Goal: Task Accomplishment & Management: Use online tool/utility

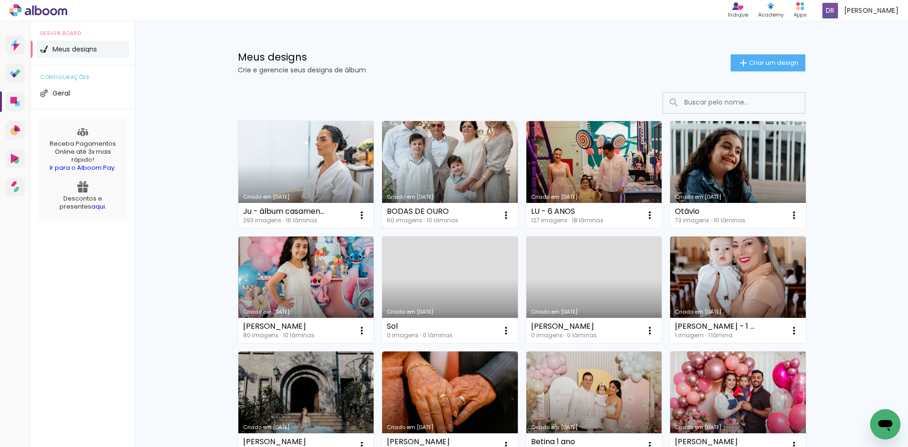
click at [442, 157] on link "Criado em [DATE]" at bounding box center [450, 174] width 136 height 107
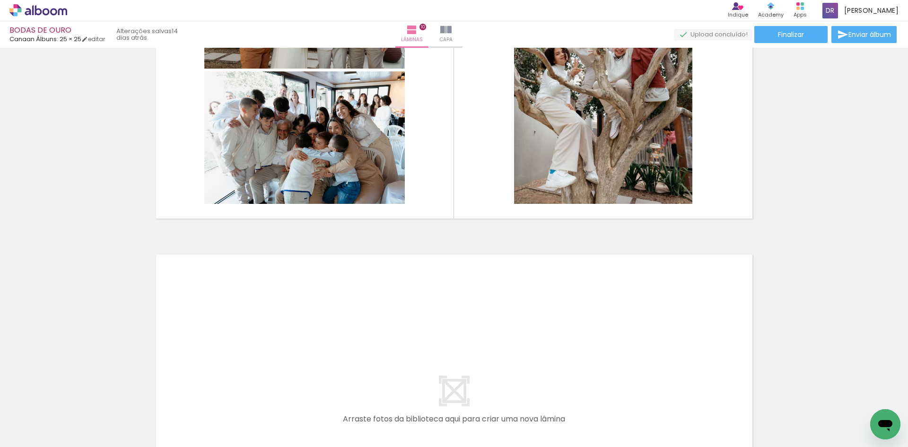
scroll to position [3361, 0]
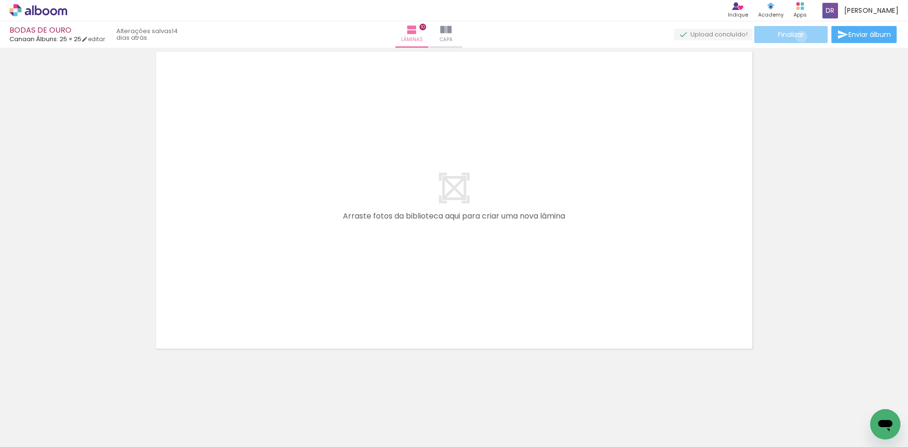
click at [798, 36] on span "Finalizar" at bounding box center [791, 34] width 26 height 7
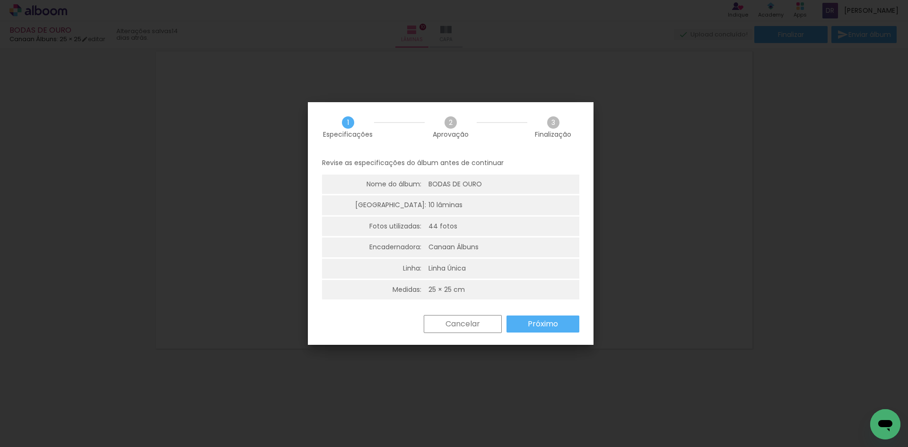
click at [0, 0] on slot "Próximo" at bounding box center [0, 0] width 0 height 0
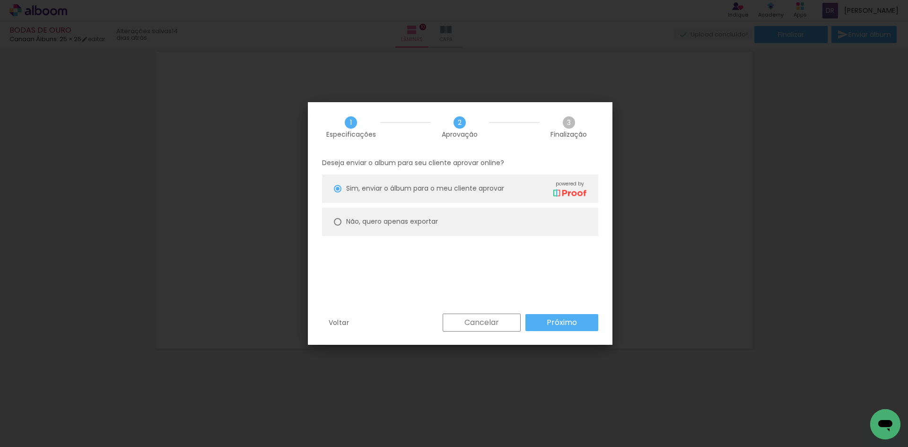
click at [397, 229] on paper-radio-button "Não, quero apenas exportar" at bounding box center [460, 222] width 276 height 28
type paper-radio-button "on"
click at [573, 330] on paper-button "Próximo" at bounding box center [562, 322] width 73 height 17
type input "Alta, 300 DPI"
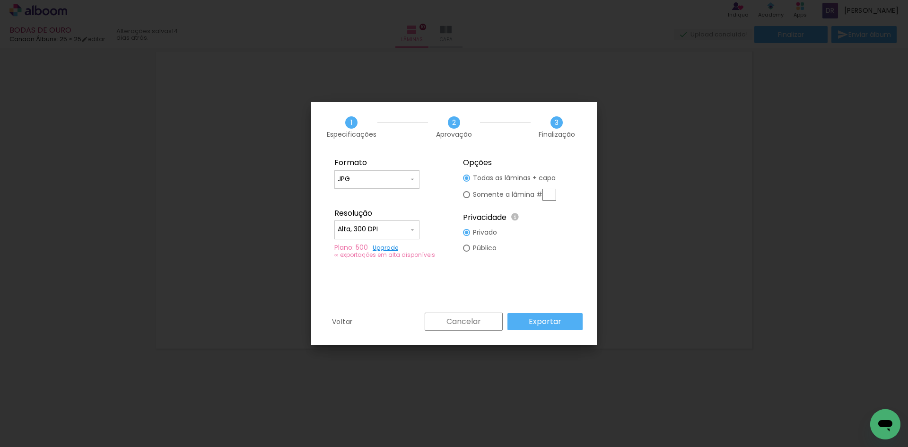
click at [569, 318] on paper-button "Exportar" at bounding box center [545, 321] width 75 height 17
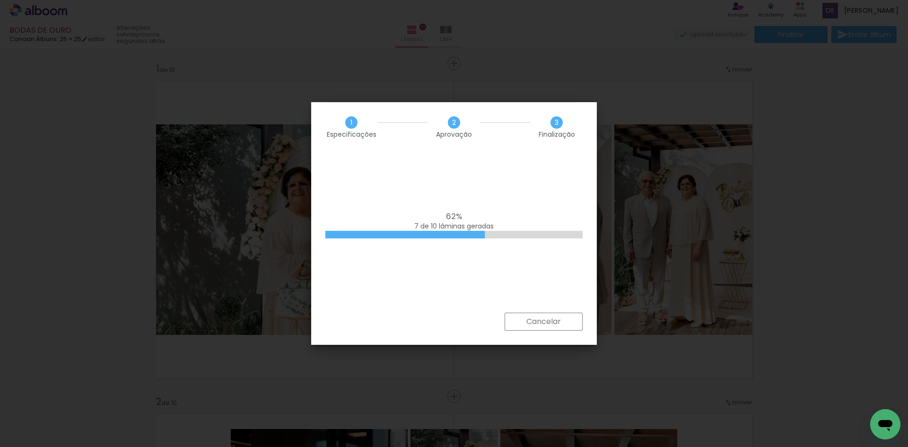
scroll to position [3361, 0]
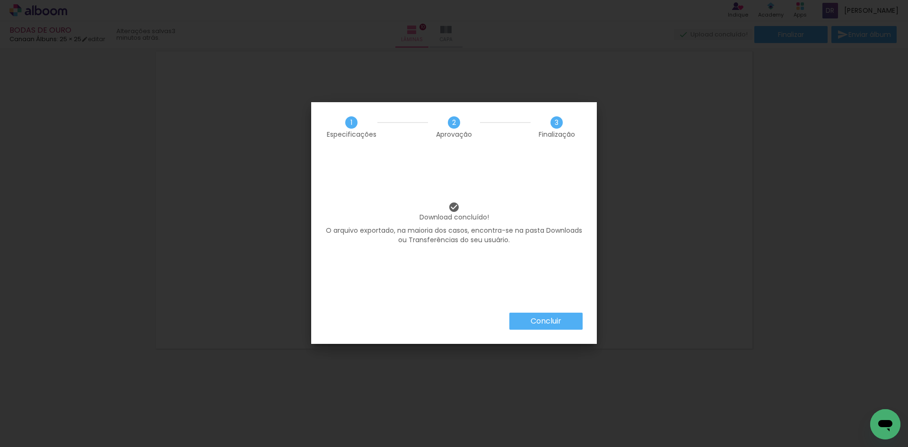
click at [574, 324] on paper-button "Concluir" at bounding box center [546, 321] width 73 height 17
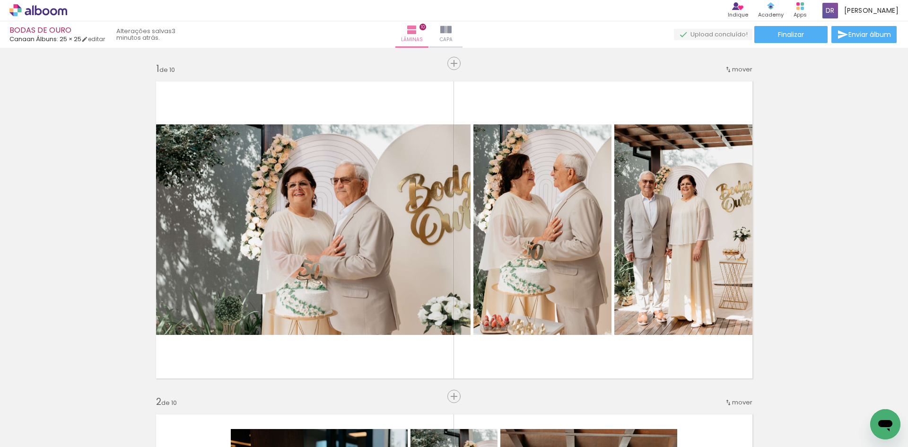
scroll to position [3361, 0]
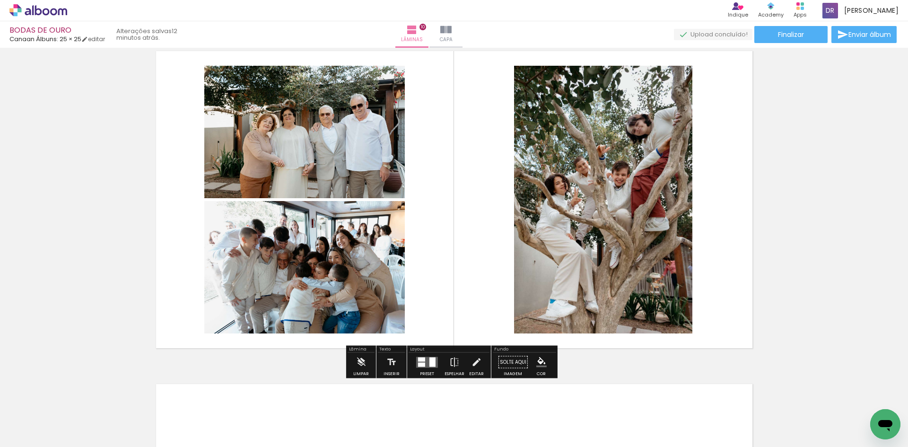
scroll to position [3265, 0]
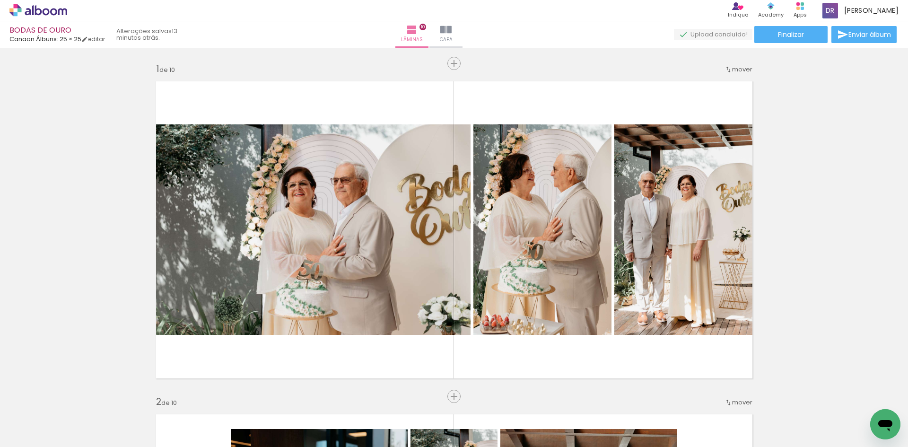
scroll to position [3265, 0]
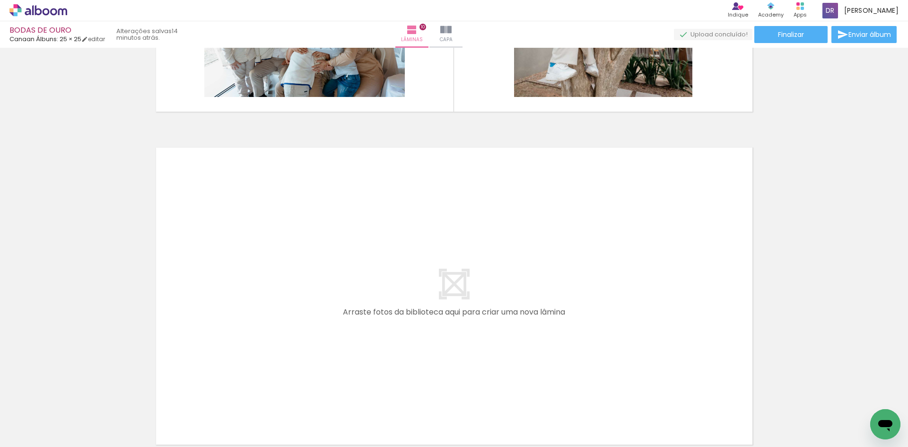
click at [62, 10] on icon at bounding box center [62, 11] width 9 height 7
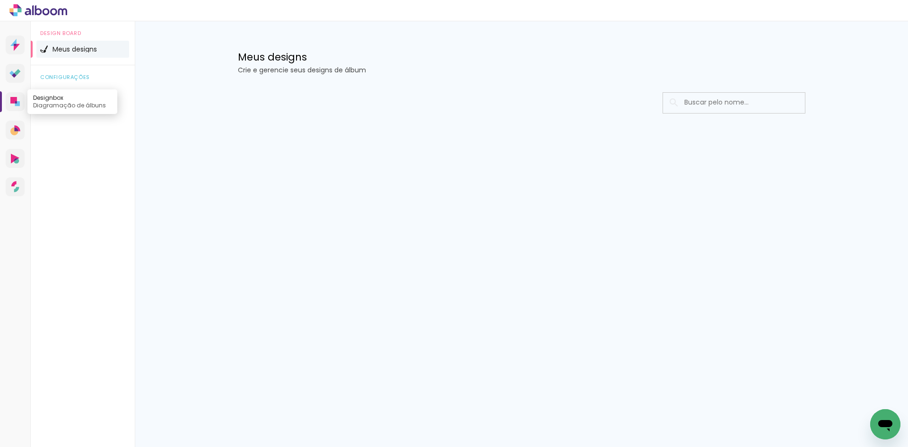
click at [22, 99] on link "Designbox Diagramação de álbuns" at bounding box center [15, 101] width 19 height 19
